Goal: Task Accomplishment & Management: Use online tool/utility

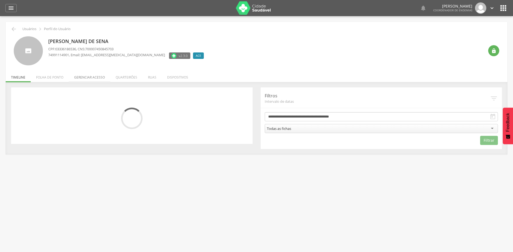
click at [84, 75] on li "Gerenciar acesso" at bounding box center [89, 76] width 41 height 13
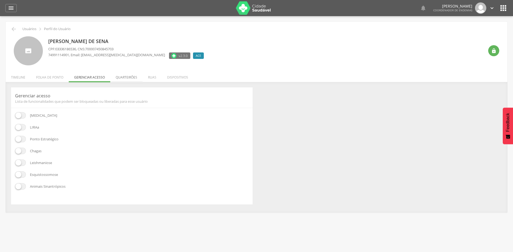
click at [126, 75] on li "Quarteirões" at bounding box center [126, 76] width 32 height 13
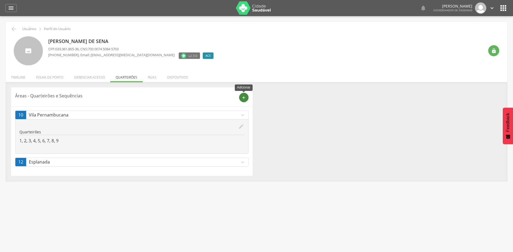
click at [242, 98] on icon "add" at bounding box center [243, 97] width 5 height 5
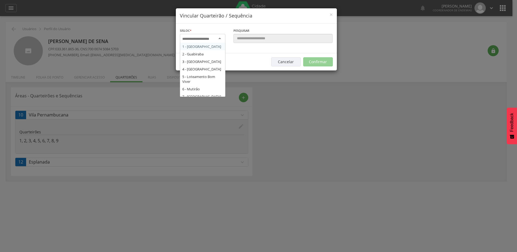
click at [217, 40] on div at bounding box center [203, 39] width 46 height 10
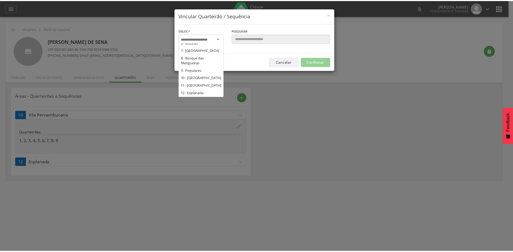
scroll to position [54, 0]
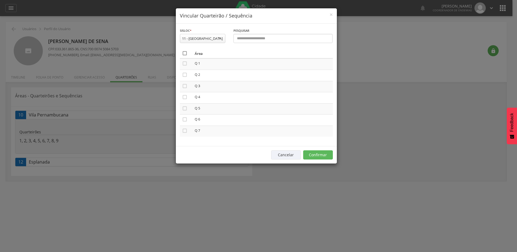
click at [184, 53] on icon "" at bounding box center [184, 53] width 5 height 5
click at [315, 155] on button "Confirmar" at bounding box center [318, 155] width 30 height 9
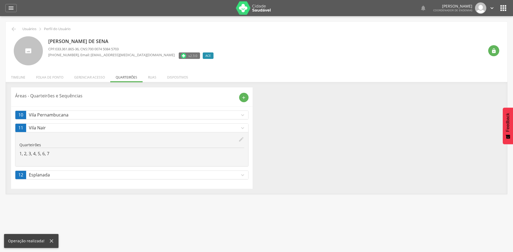
click at [222, 114] on p "Vila Pernambucana" at bounding box center [134, 115] width 211 height 6
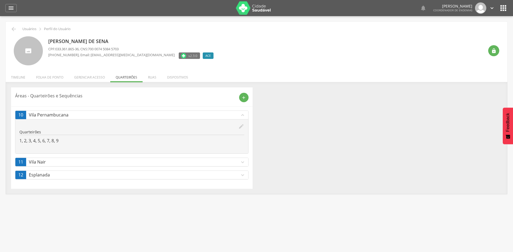
click at [205, 173] on p "Esplanada" at bounding box center [134, 175] width 211 height 6
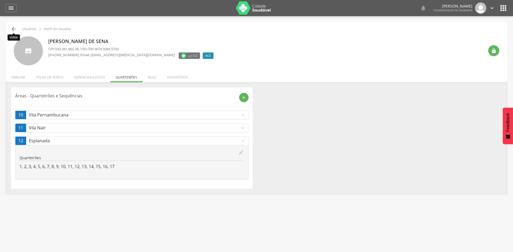
click at [15, 29] on icon "" at bounding box center [14, 29] width 6 height 6
